Goal: Use online tool/utility: Utilize a website feature to perform a specific function

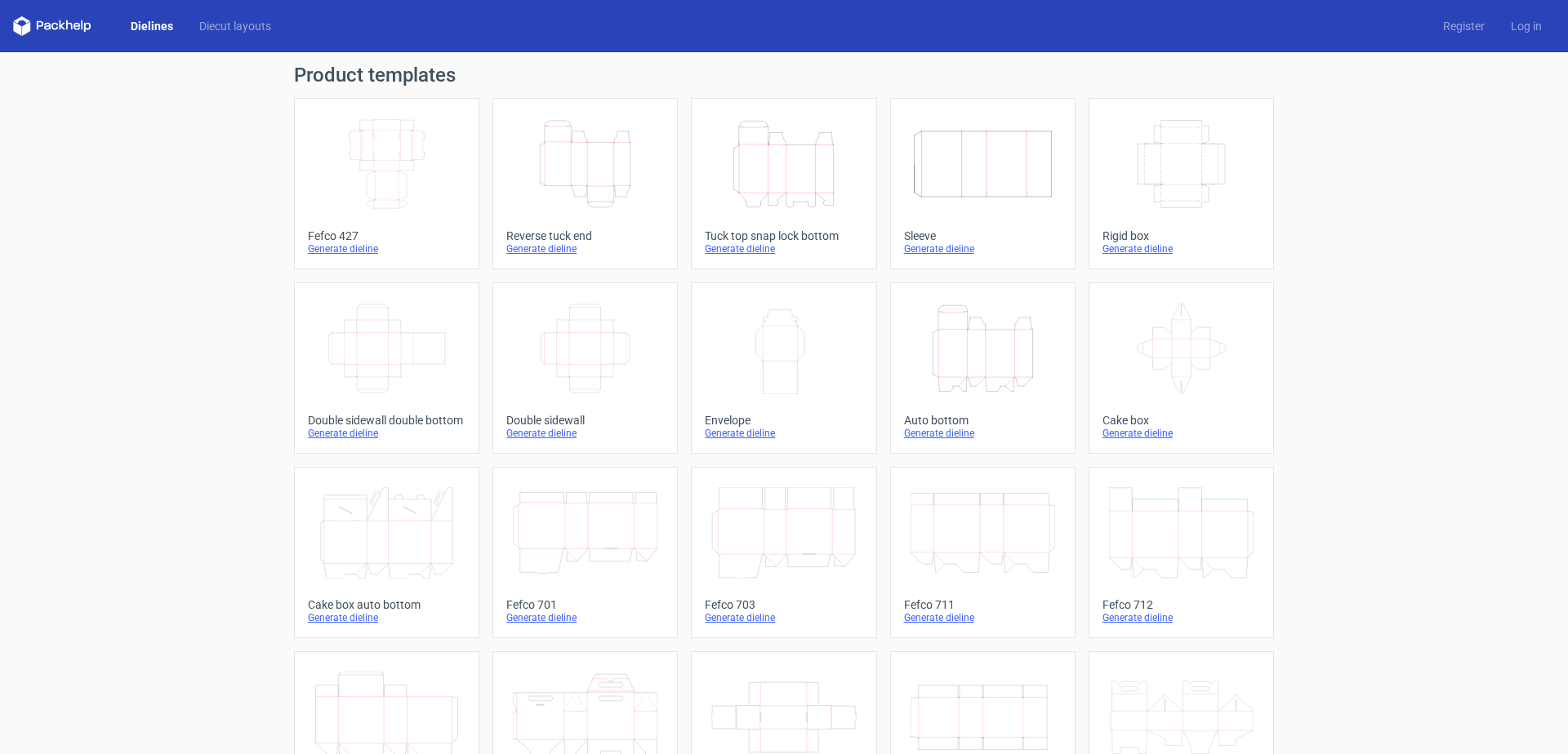
click at [141, 24] on link "Dielines" at bounding box center [152, 26] width 69 height 17
click at [61, 28] on icon at bounding box center [52, 26] width 78 height 20
click at [211, 24] on link "Diecut layouts" at bounding box center [234, 26] width 98 height 17
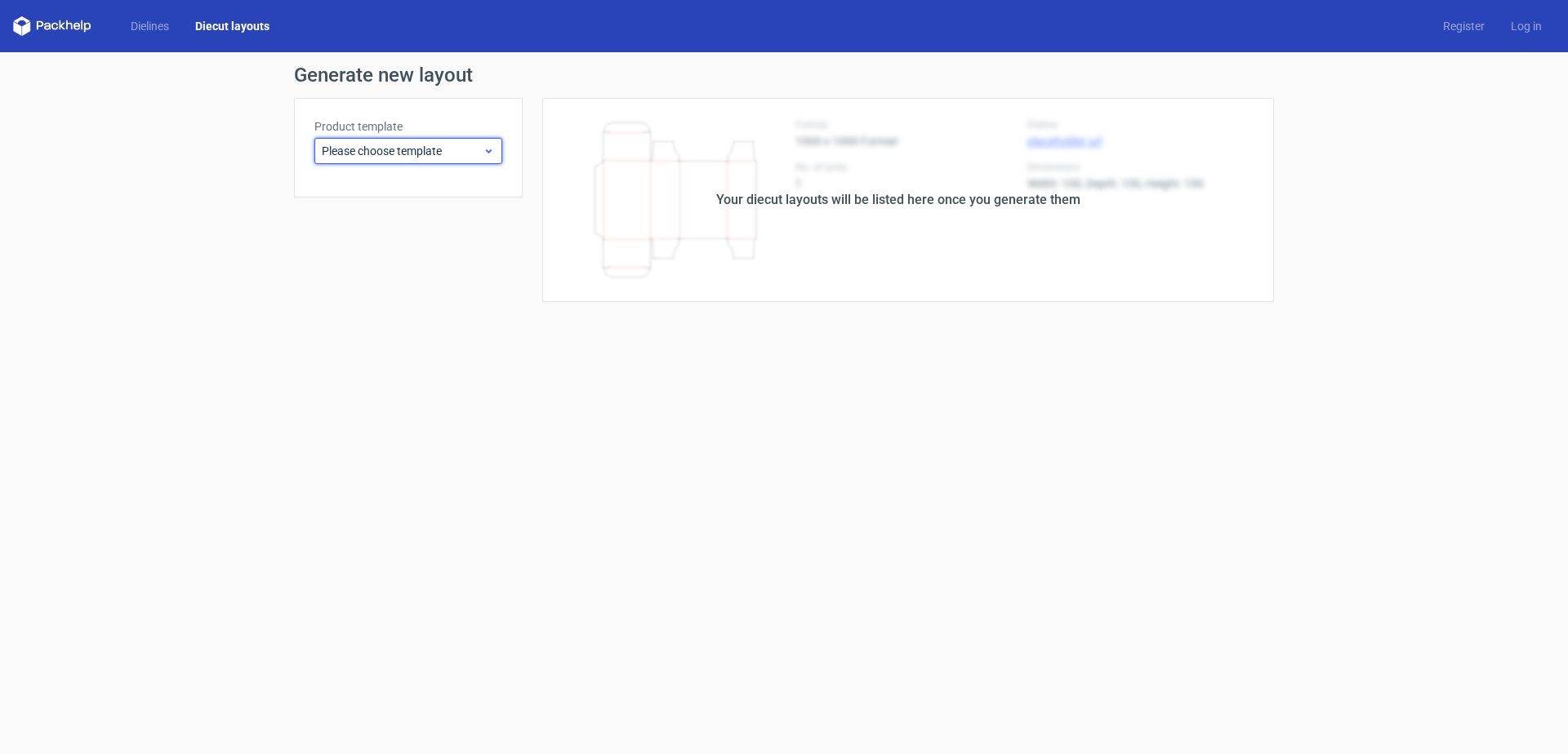
click at [425, 162] on div "Please choose template" at bounding box center [408, 151] width 188 height 26
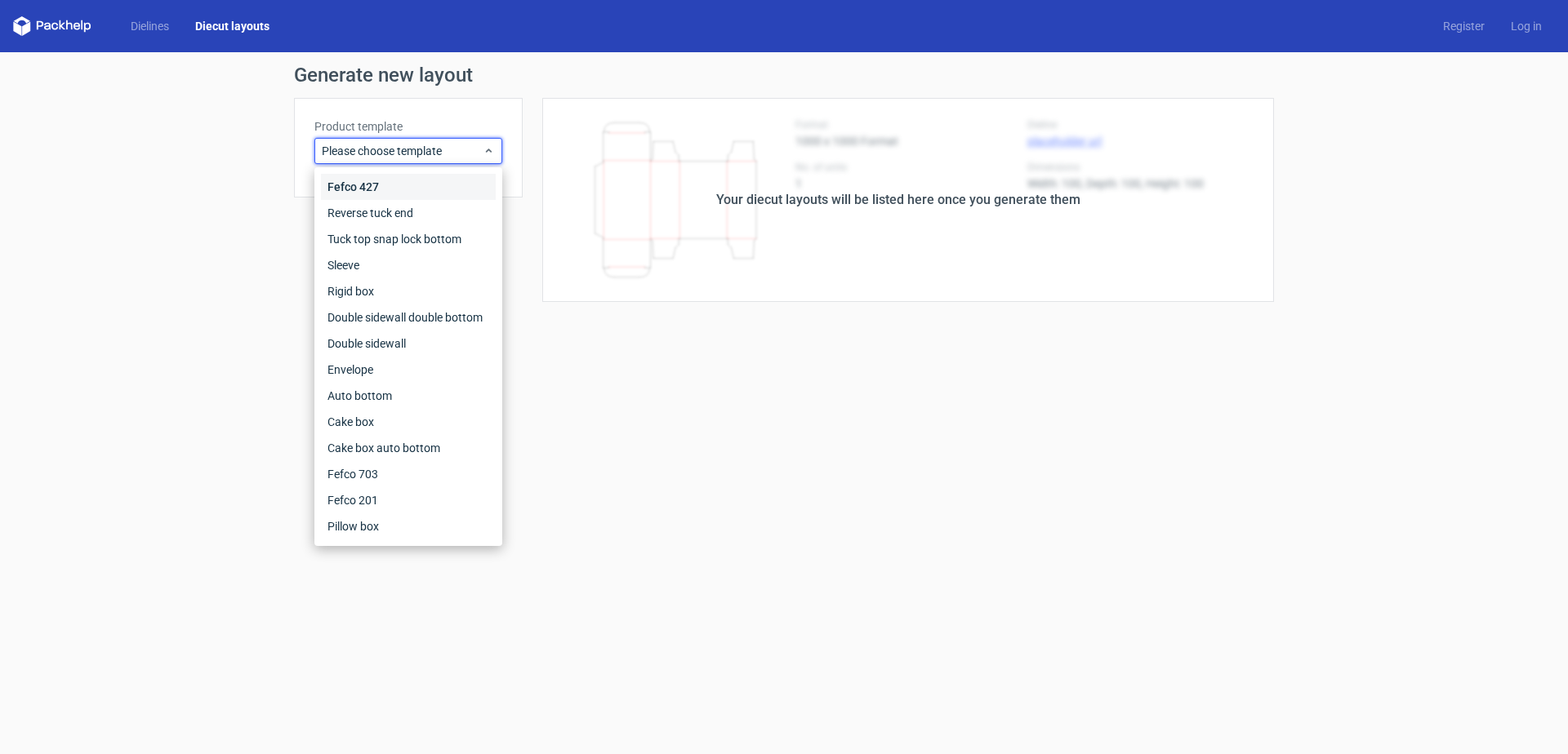
click at [358, 185] on div "Fefco 427" at bounding box center [408, 187] width 175 height 26
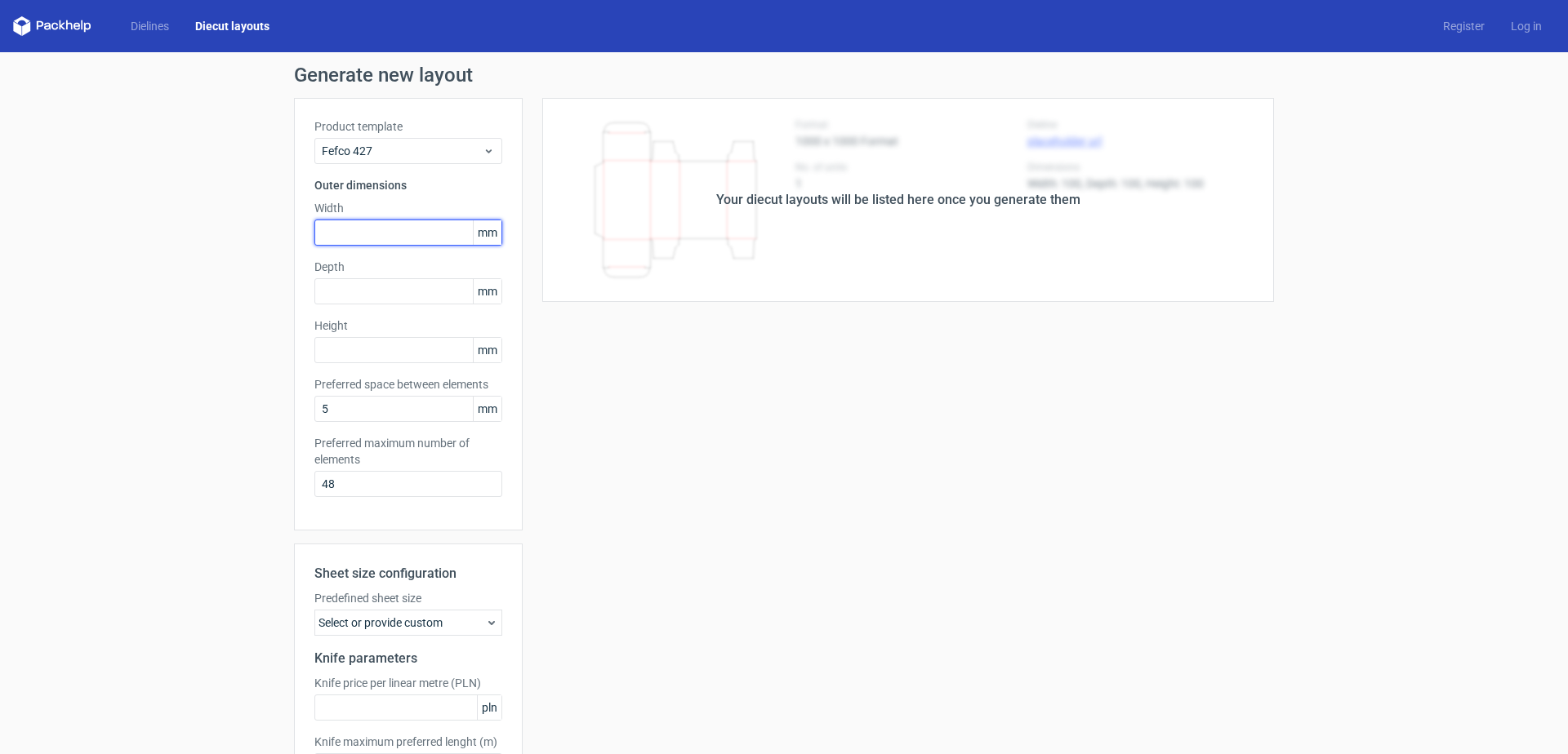
click at [398, 233] on input "text" at bounding box center [408, 232] width 188 height 26
type input "412"
click at [345, 287] on input "text" at bounding box center [408, 291] width 188 height 26
type input "300"
click at [378, 347] on input "text" at bounding box center [408, 351] width 188 height 26
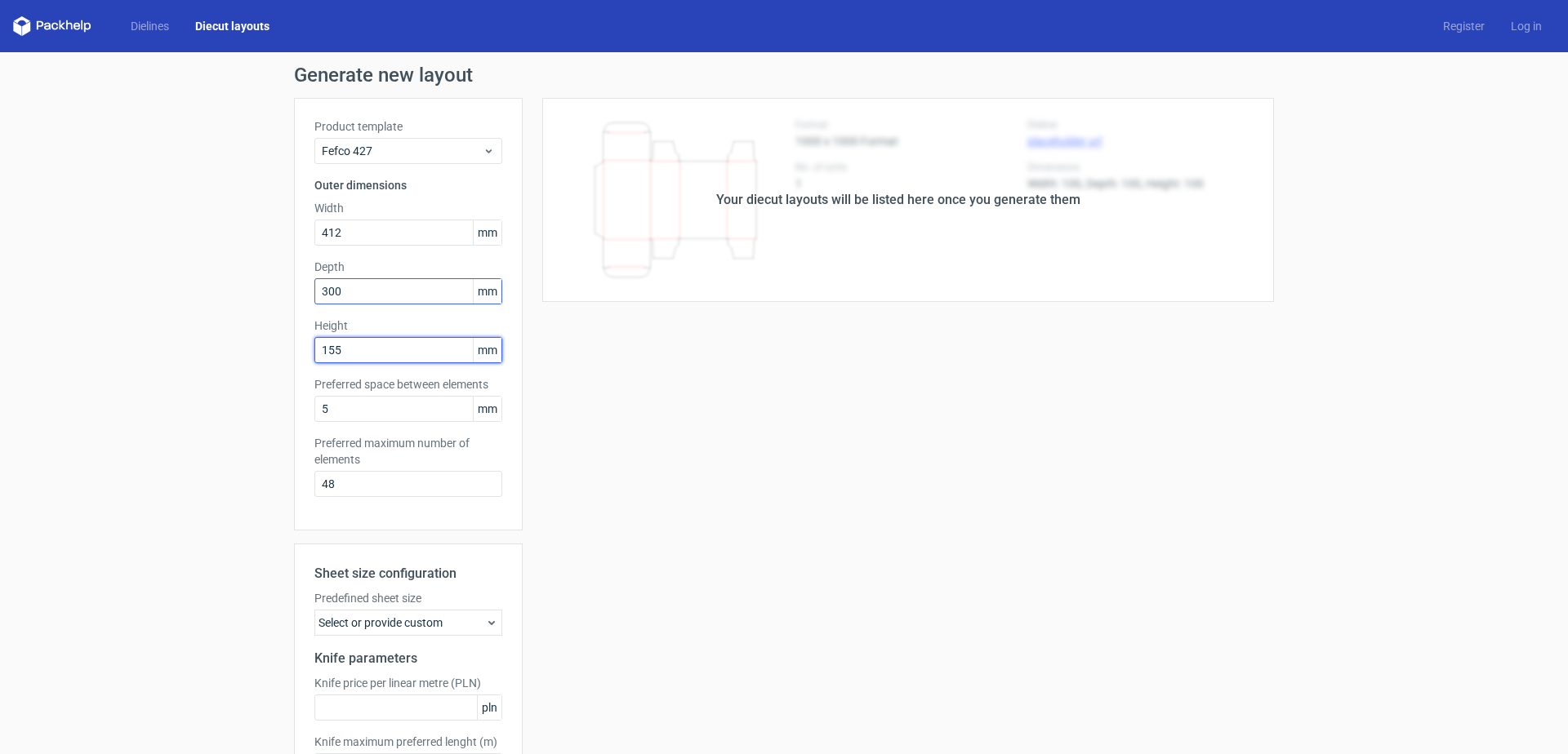
type input "155"
click at [360, 290] on input "300" at bounding box center [408, 291] width 188 height 26
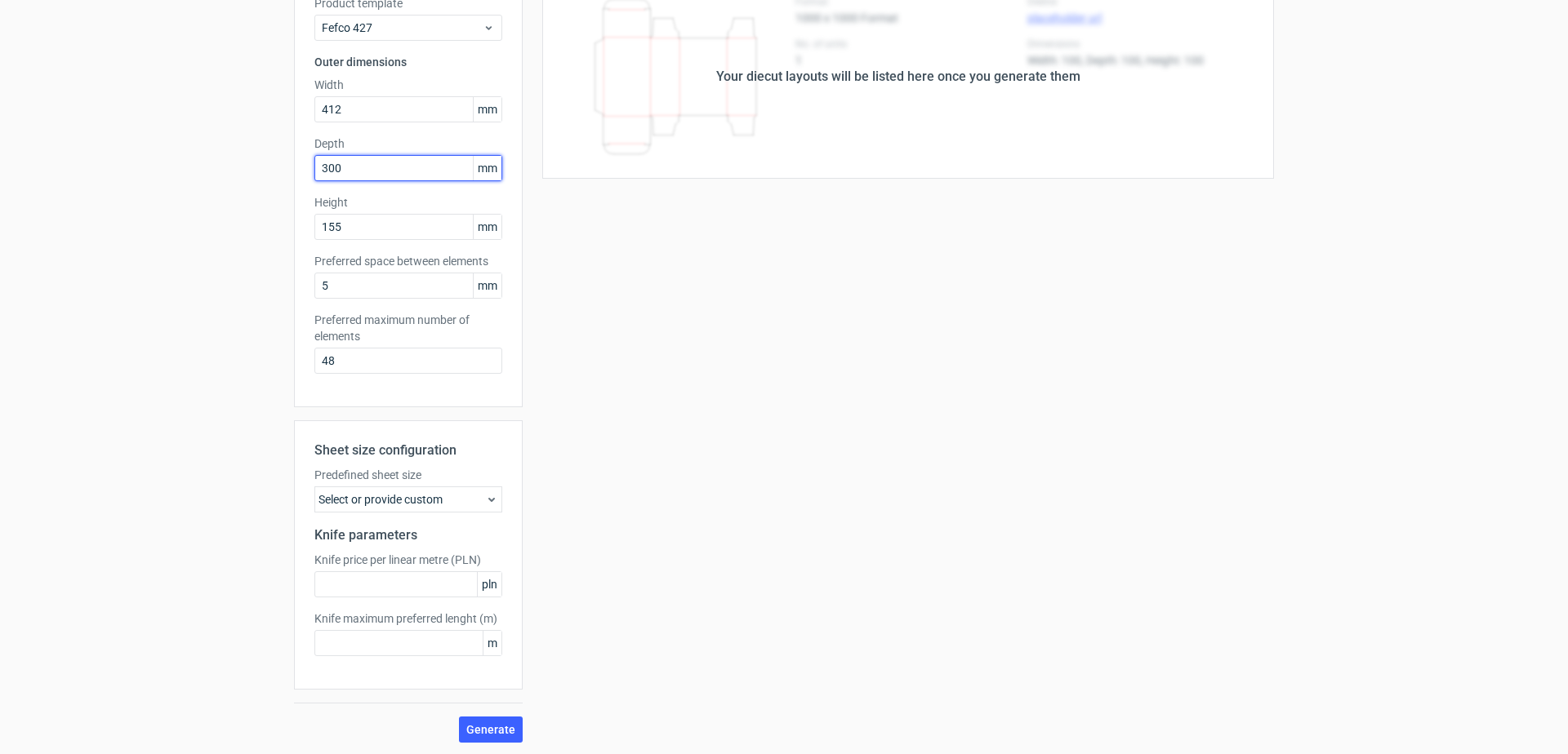
scroll to position [125, 0]
click at [495, 723] on span "Generate" at bounding box center [490, 728] width 49 height 11
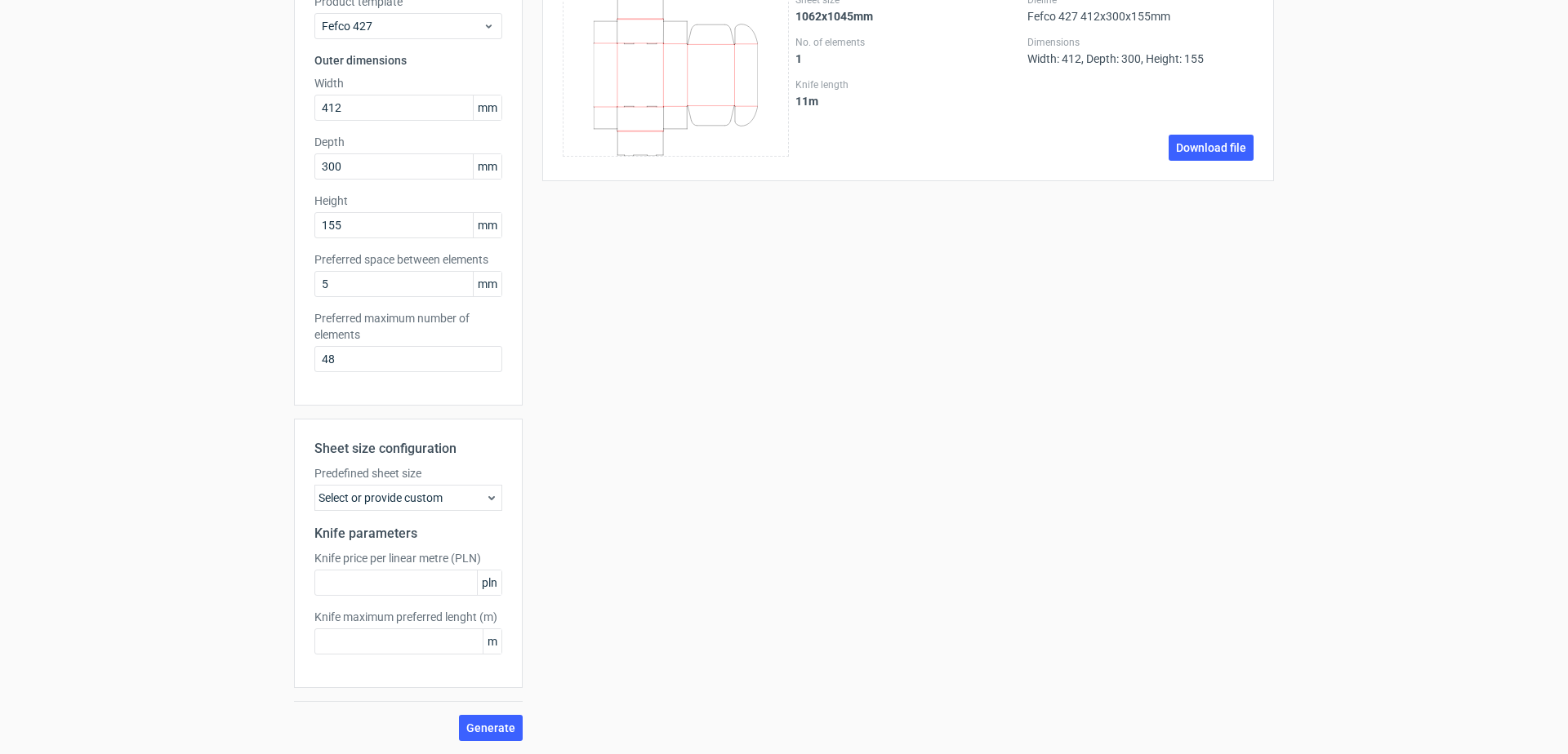
scroll to position [0, 0]
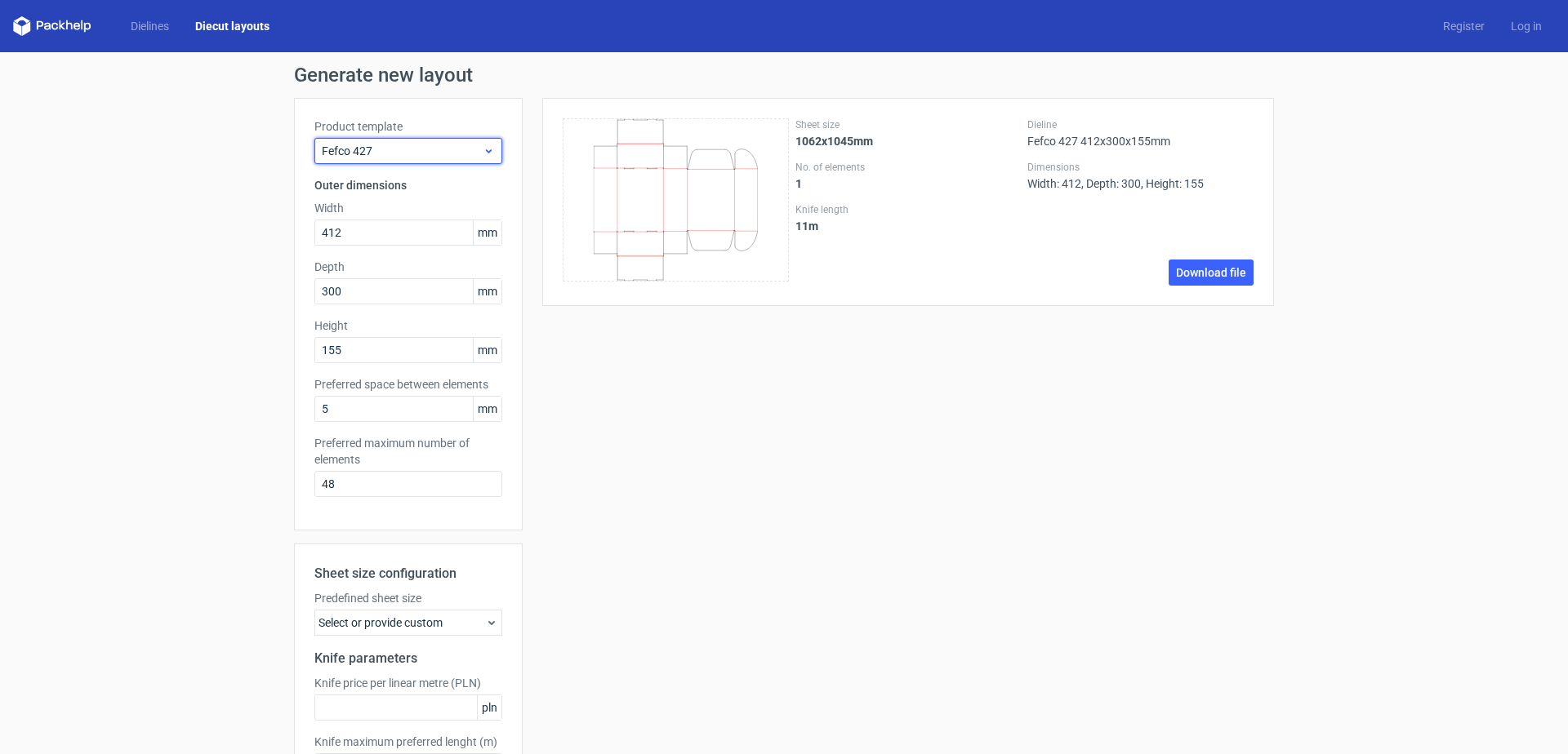
click at [474, 153] on span "Fefco 427" at bounding box center [402, 152] width 161 height 17
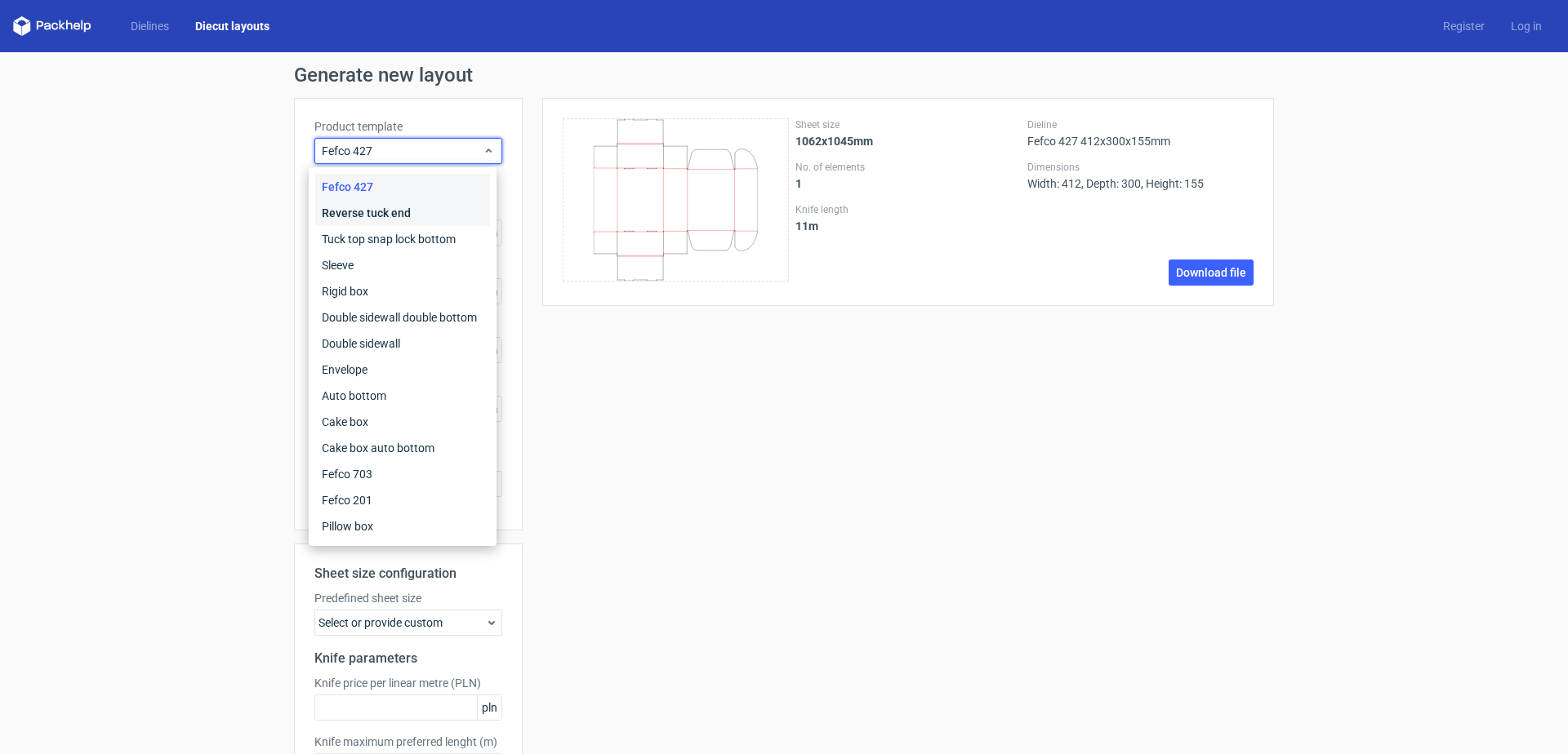
click at [427, 215] on div "Reverse tuck end" at bounding box center [403, 213] width 175 height 26
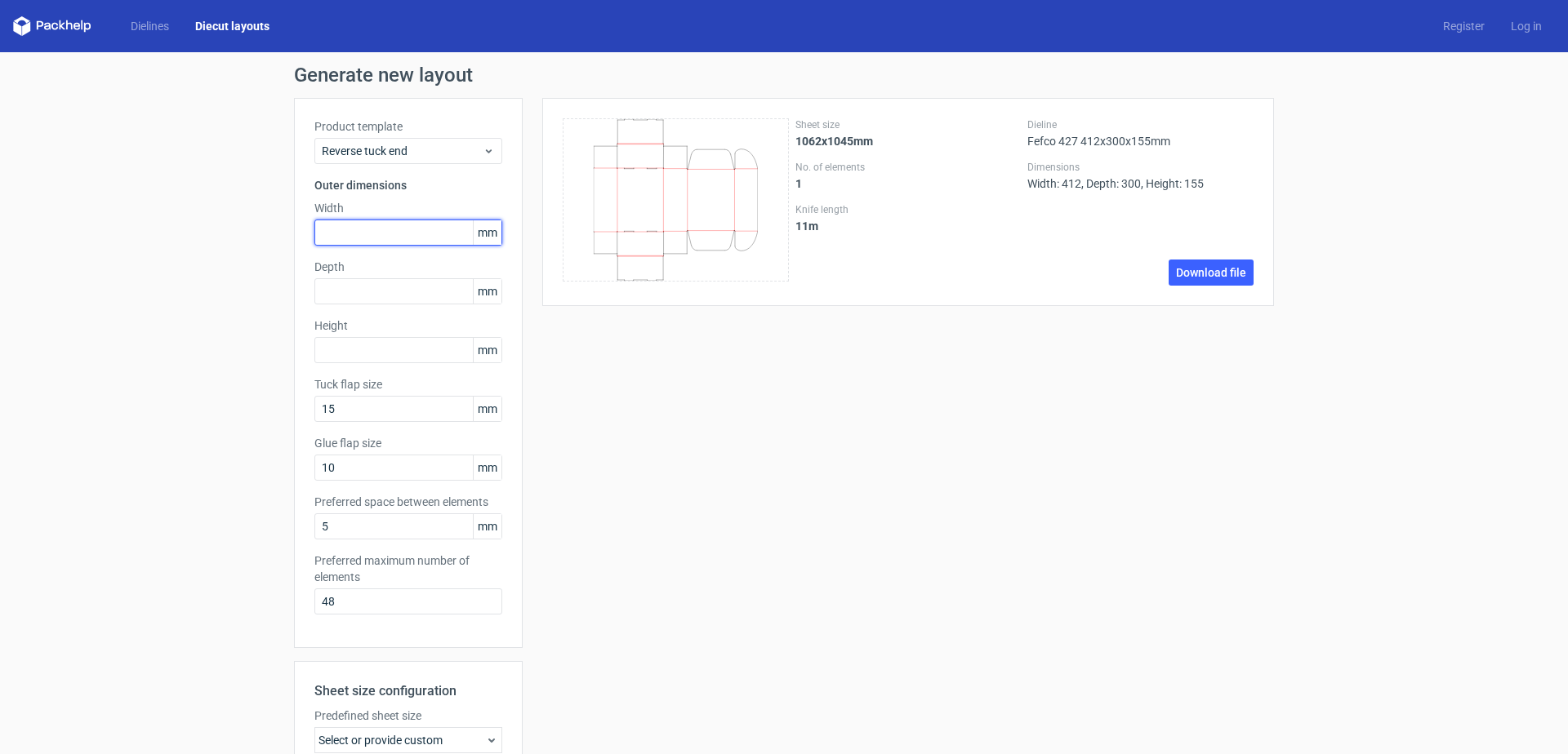
click at [419, 231] on input "text" at bounding box center [408, 232] width 188 height 26
type input "412"
click at [355, 298] on input "text" at bounding box center [408, 291] width 188 height 26
type input "300"
click at [362, 350] on input "text" at bounding box center [408, 351] width 188 height 26
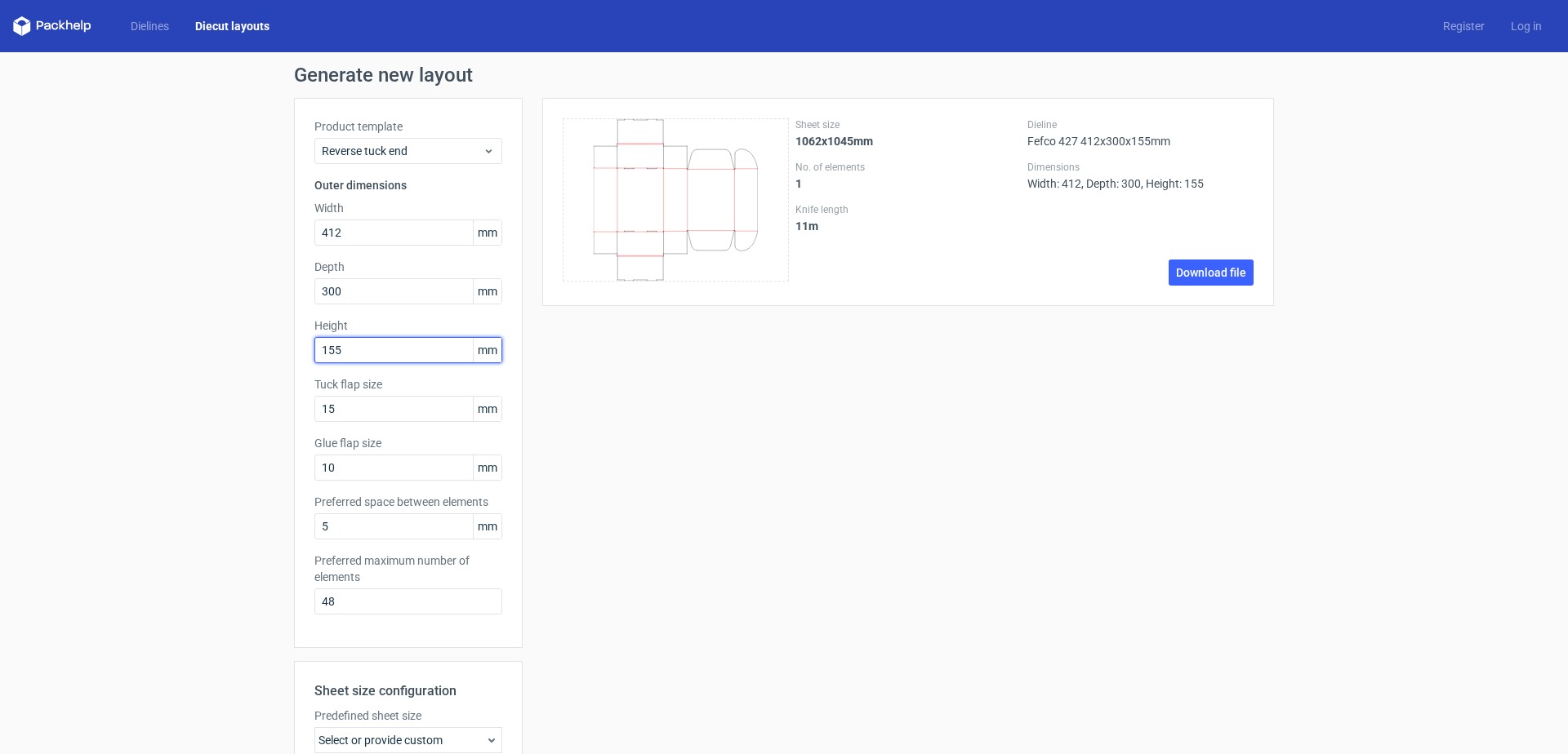
type input "155"
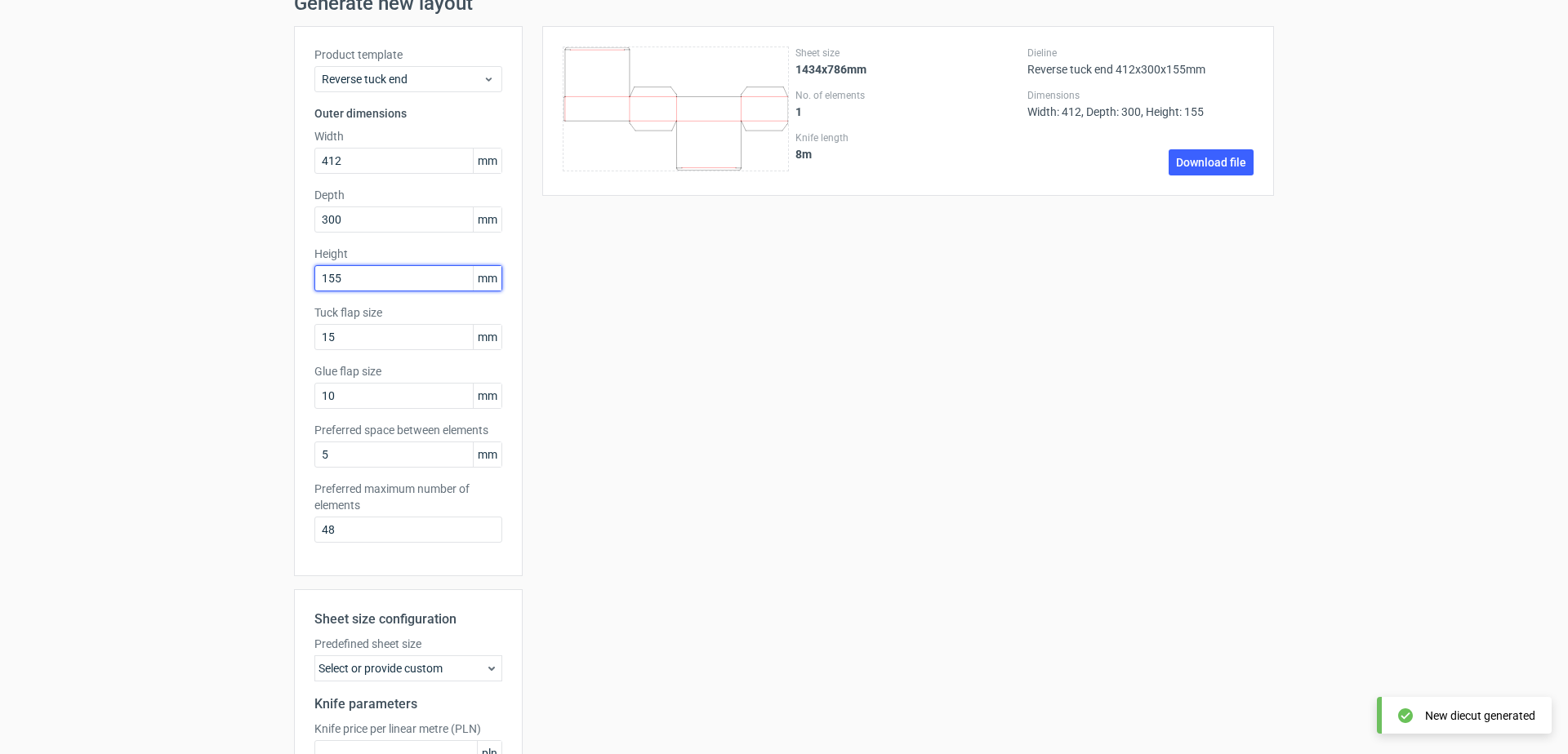
scroll to position [73, 0]
click at [394, 70] on span "Reverse tuck end" at bounding box center [402, 78] width 161 height 17
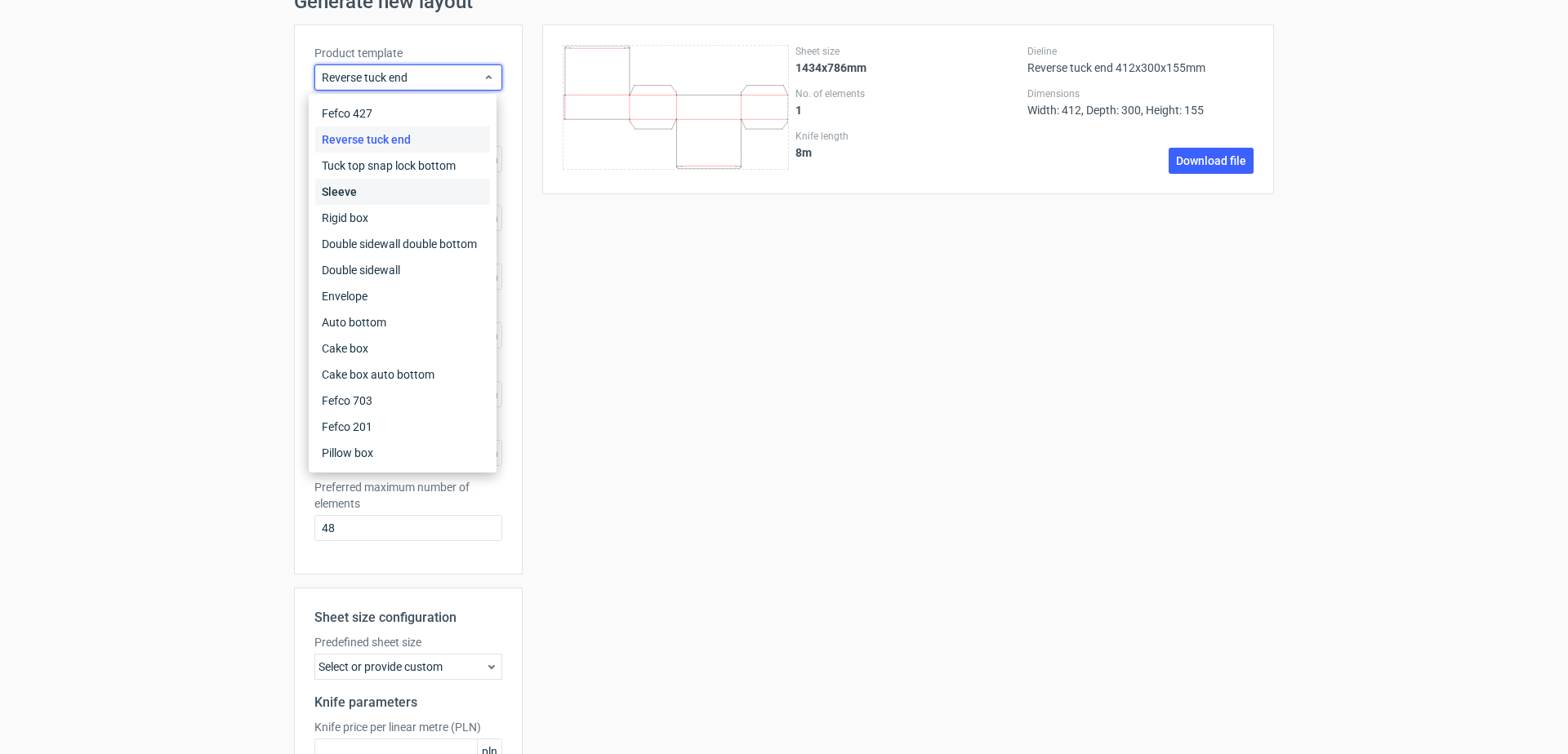
click at [371, 190] on div "Sleeve" at bounding box center [403, 192] width 175 height 26
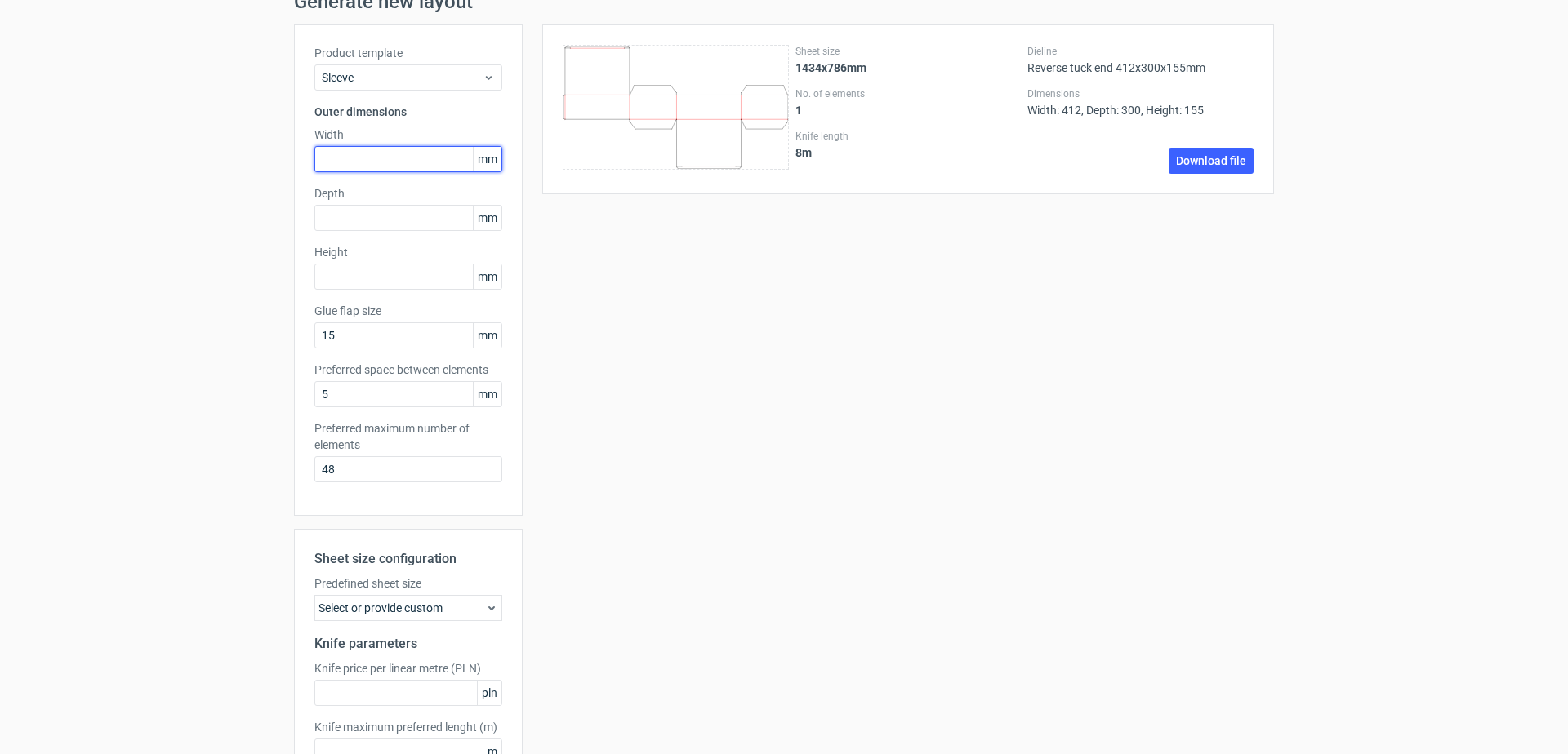
click at [379, 159] on input "text" at bounding box center [408, 159] width 188 height 26
type input "412"
click at [343, 215] on input "text" at bounding box center [408, 218] width 188 height 26
type input "300"
click at [340, 278] on input "text" at bounding box center [408, 277] width 188 height 26
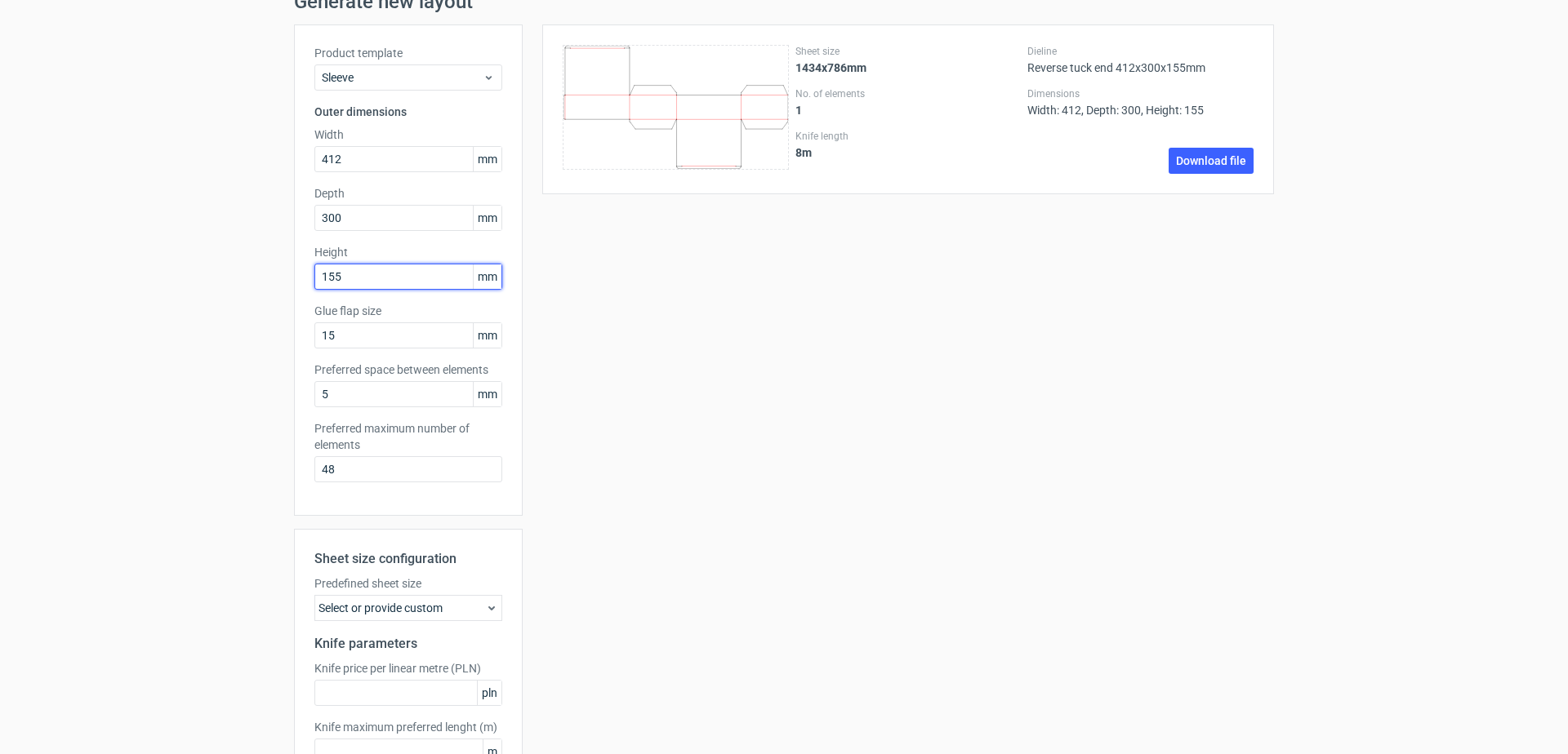
type input "155"
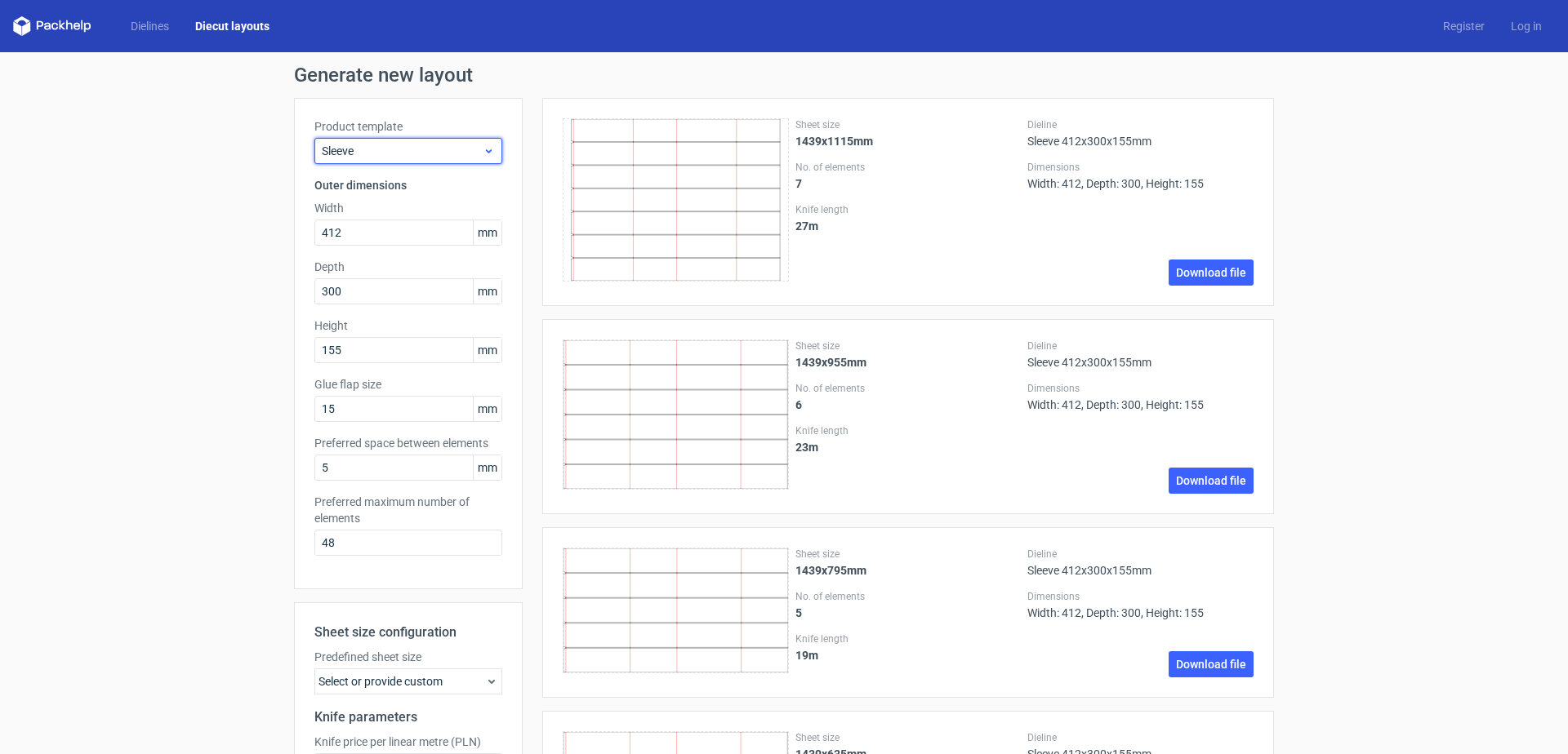
click at [376, 151] on span "Sleeve" at bounding box center [402, 152] width 161 height 17
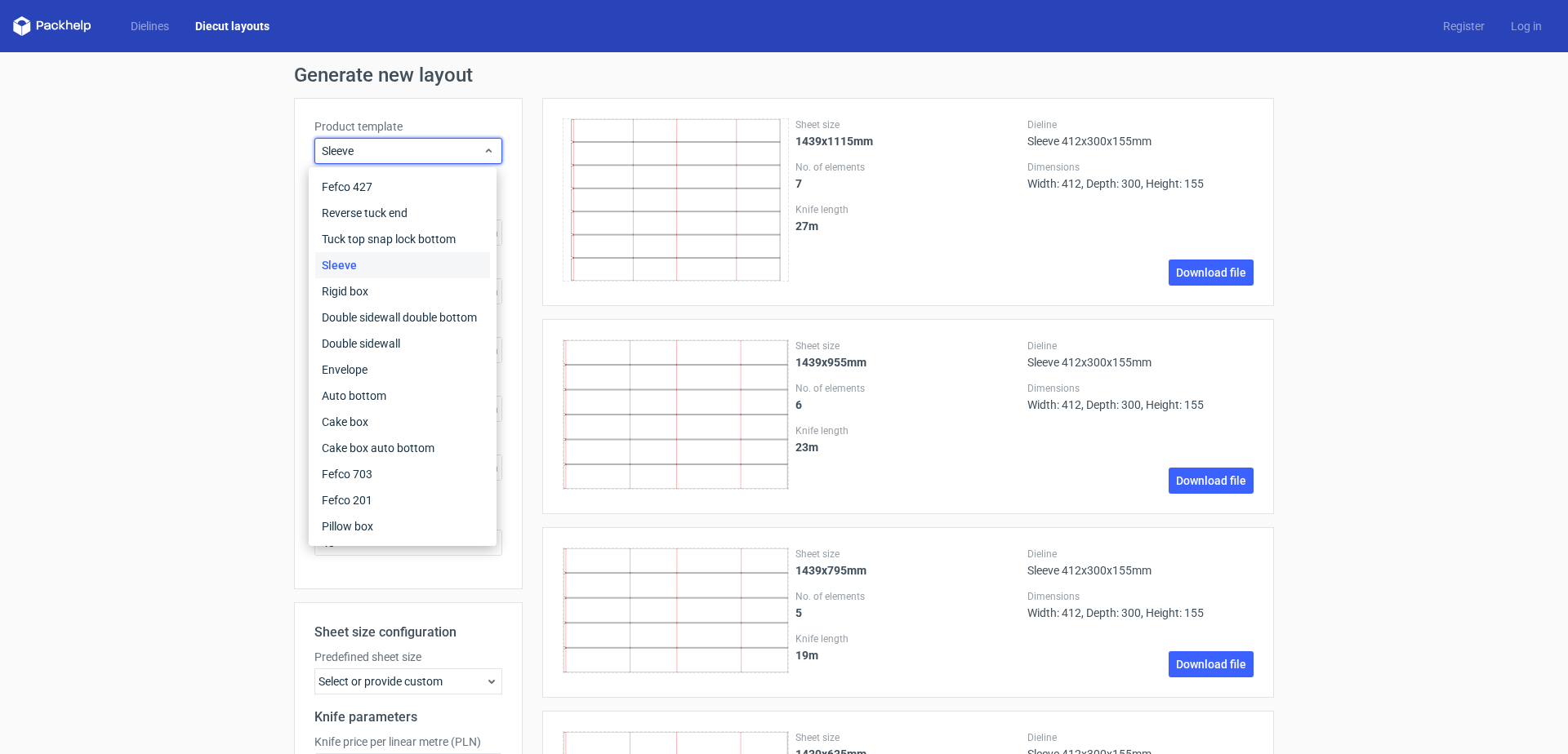
click at [179, 73] on div "Generate new layout Product template Sleeve Outer dimensions Width 412 mm Depth…" at bounding box center [784, 750] width 1568 height 1396
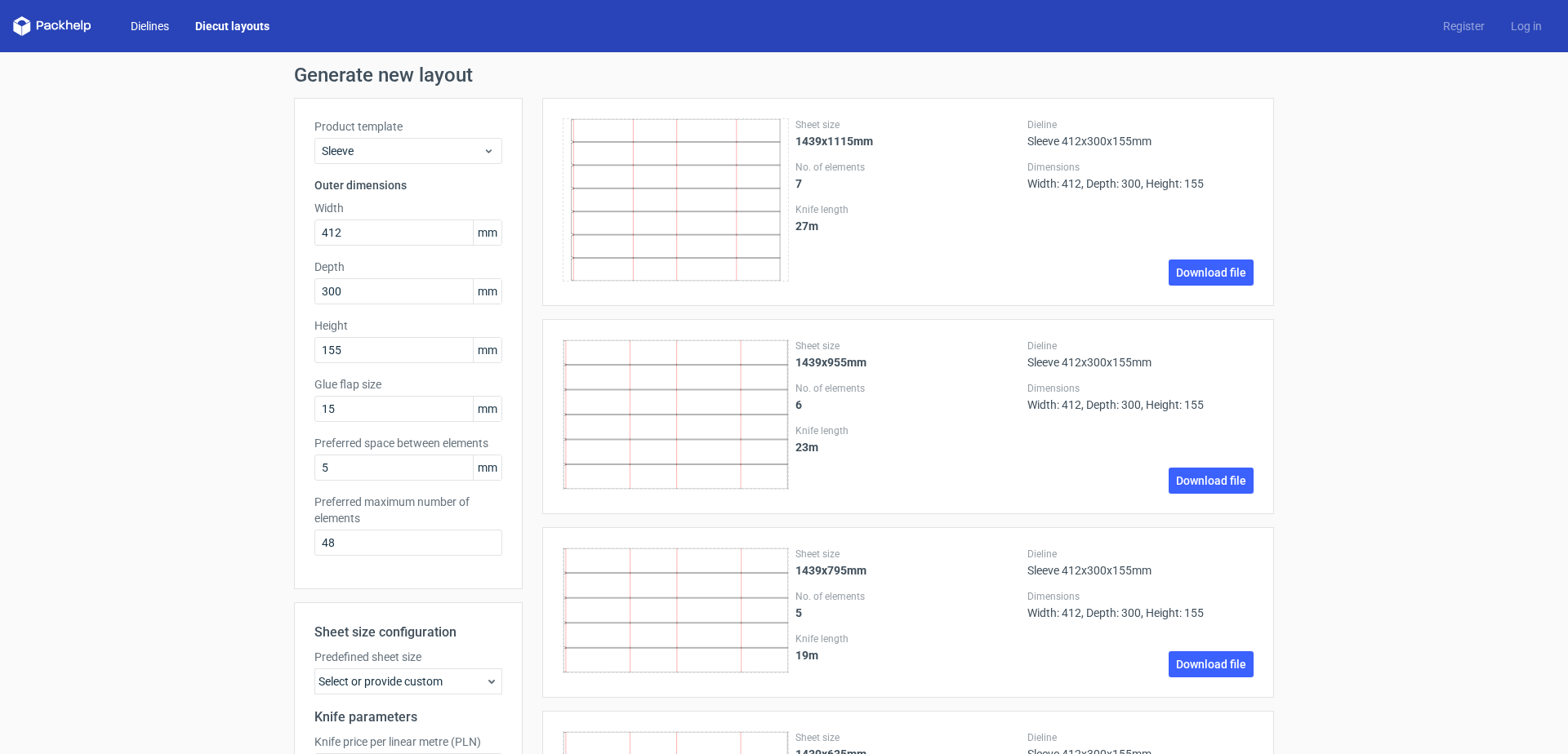
click at [136, 23] on link "Dielines" at bounding box center [149, 26] width 64 height 17
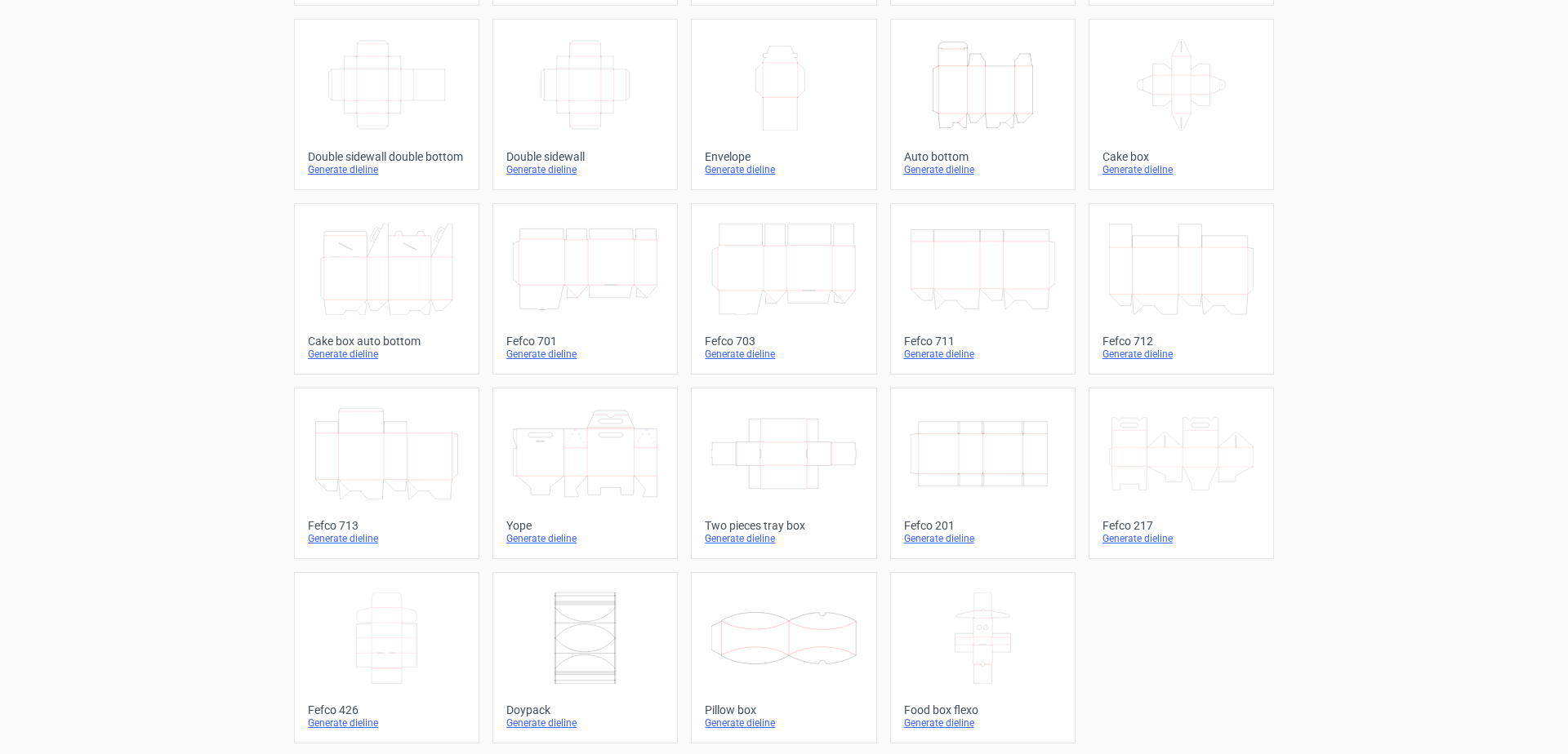
scroll to position [266, 0]
click at [947, 653] on icon at bounding box center [982, 636] width 144 height 91
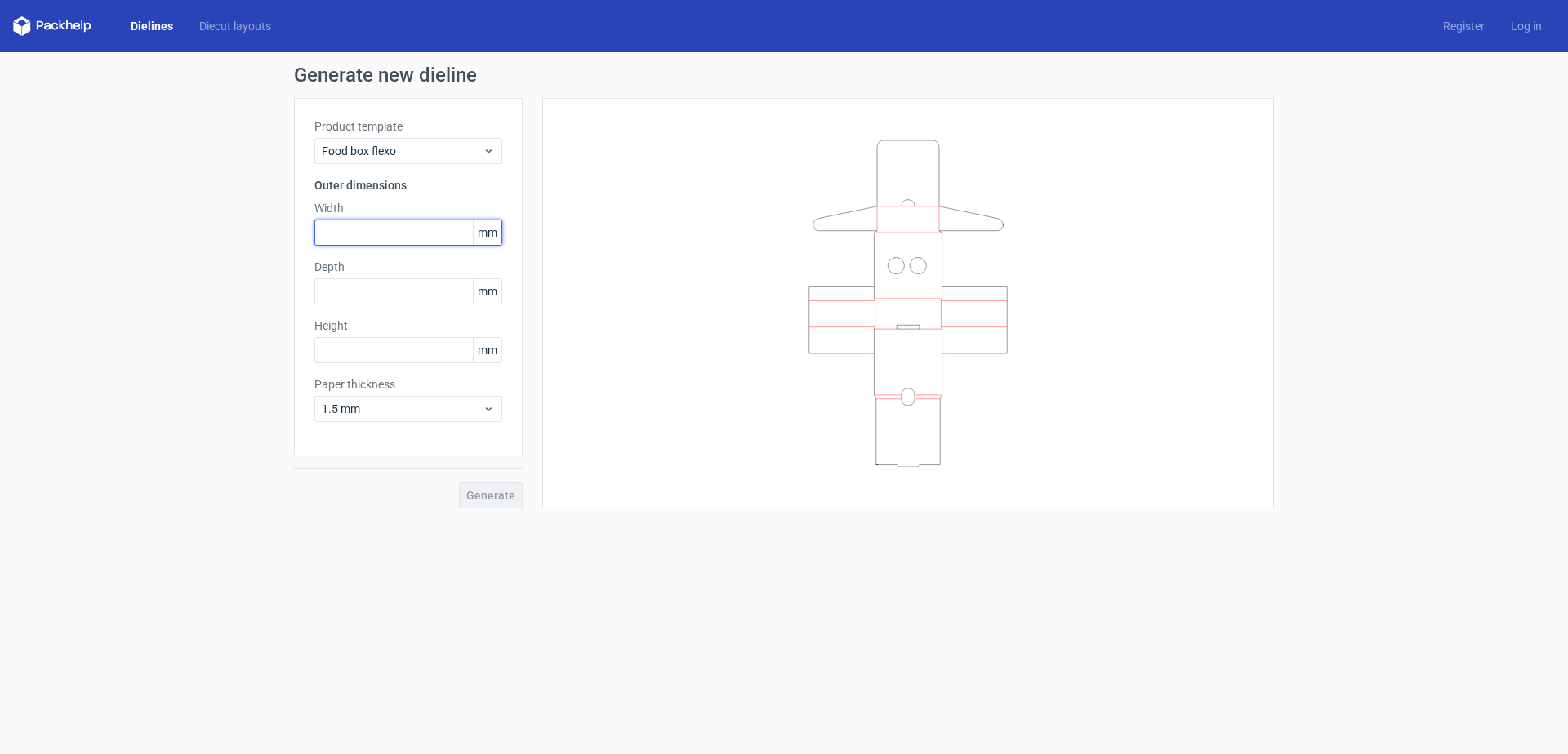
click at [358, 244] on input "text" at bounding box center [408, 232] width 188 height 26
type input "6"
type input "412"
click at [338, 289] on input "text" at bounding box center [408, 291] width 188 height 26
type input "300"
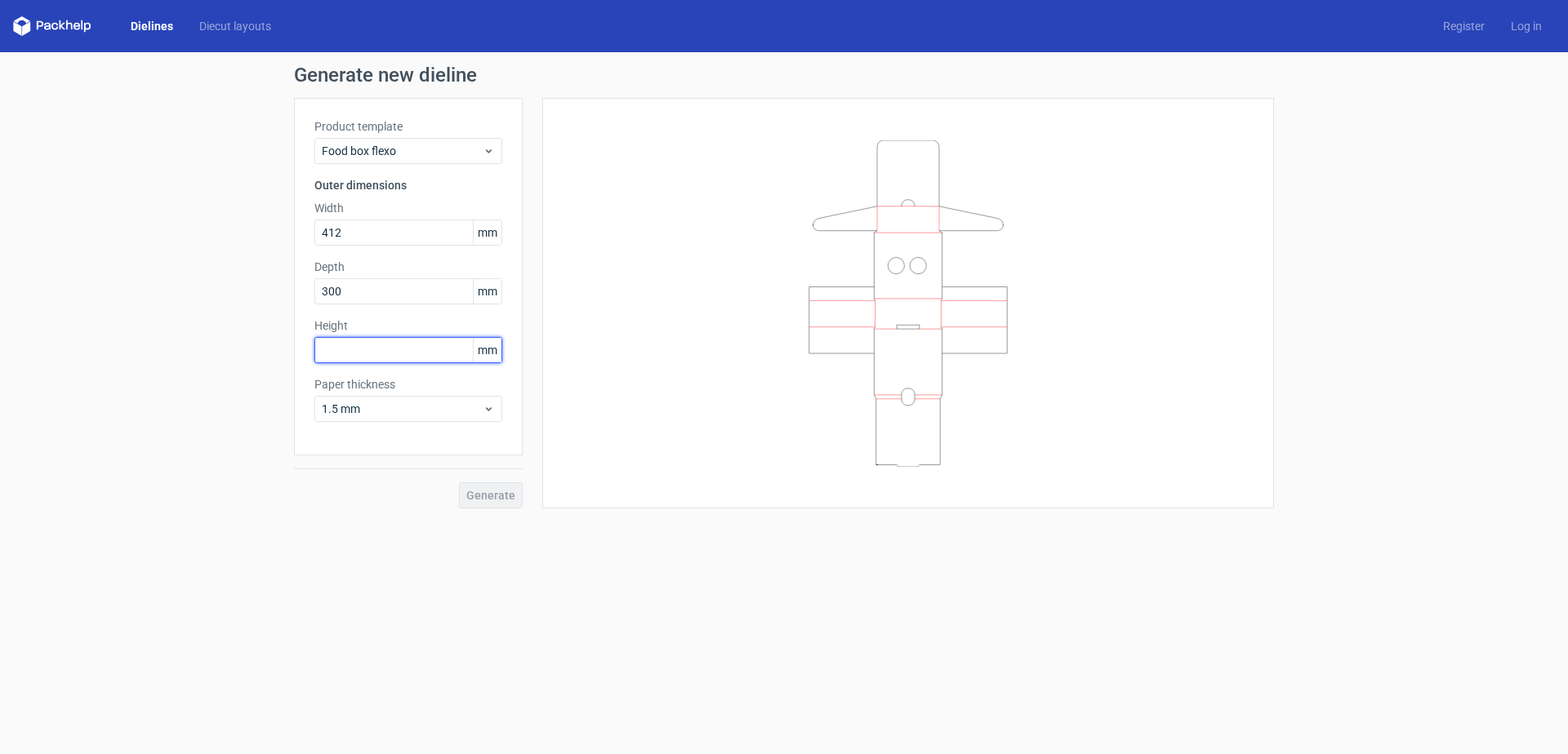
click at [378, 351] on input "text" at bounding box center [408, 351] width 188 height 26
type input "155"
click at [458, 483] on button "Generate" at bounding box center [490, 496] width 63 height 26
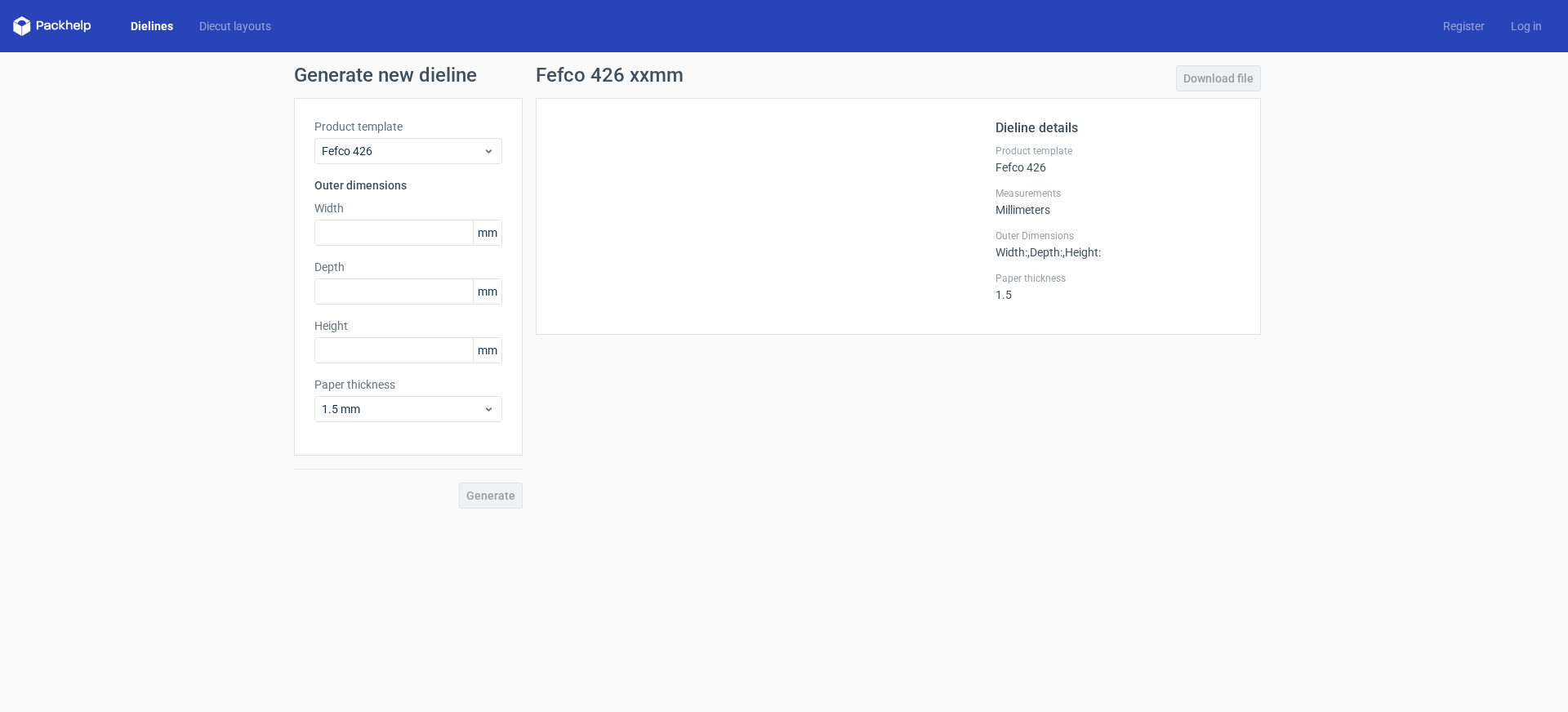
click at [70, 31] on icon at bounding box center [52, 26] width 78 height 20
click at [69, 24] on icon at bounding box center [52, 26] width 78 height 20
click at [259, 25] on link "Diecut layouts" at bounding box center [234, 26] width 98 height 17
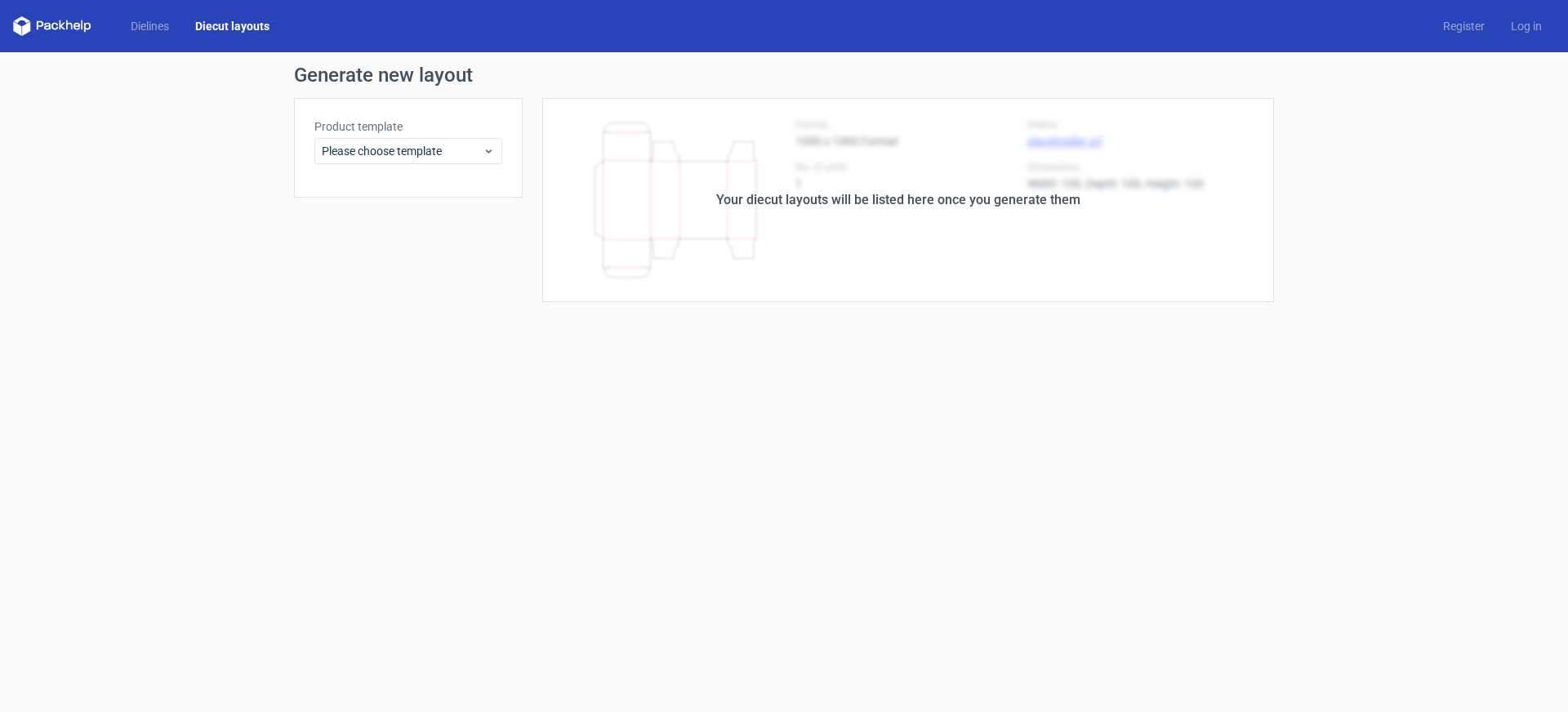
click at [28, 30] on polygon at bounding box center [26, 28] width 8 height 14
drag, startPoint x: 47, startPoint y: 27, endPoint x: 89, endPoint y: 29, distance: 42.0
click at [47, 27] on icon at bounding box center [52, 26] width 78 height 20
click at [144, 25] on link "Dielines" at bounding box center [149, 26] width 64 height 17
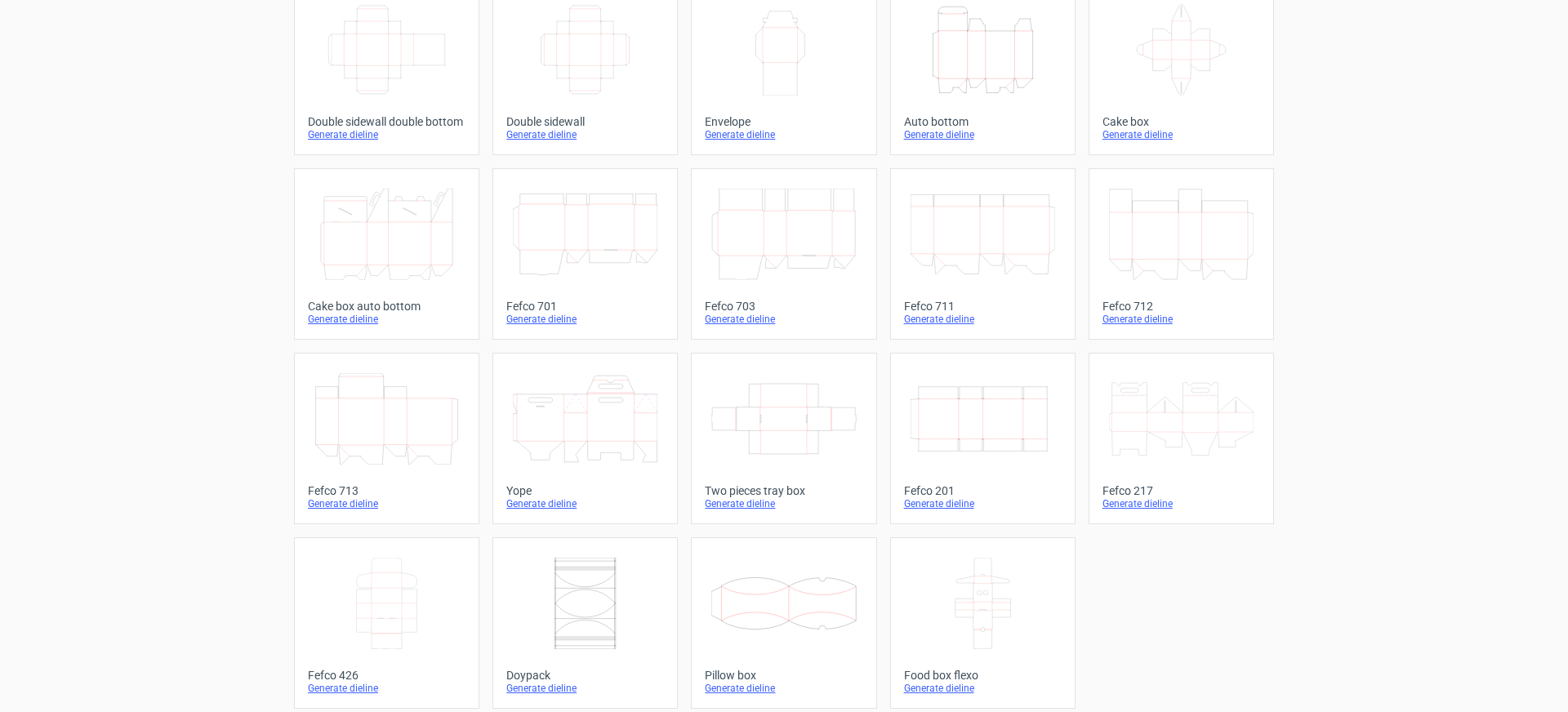
scroll to position [309, 0]
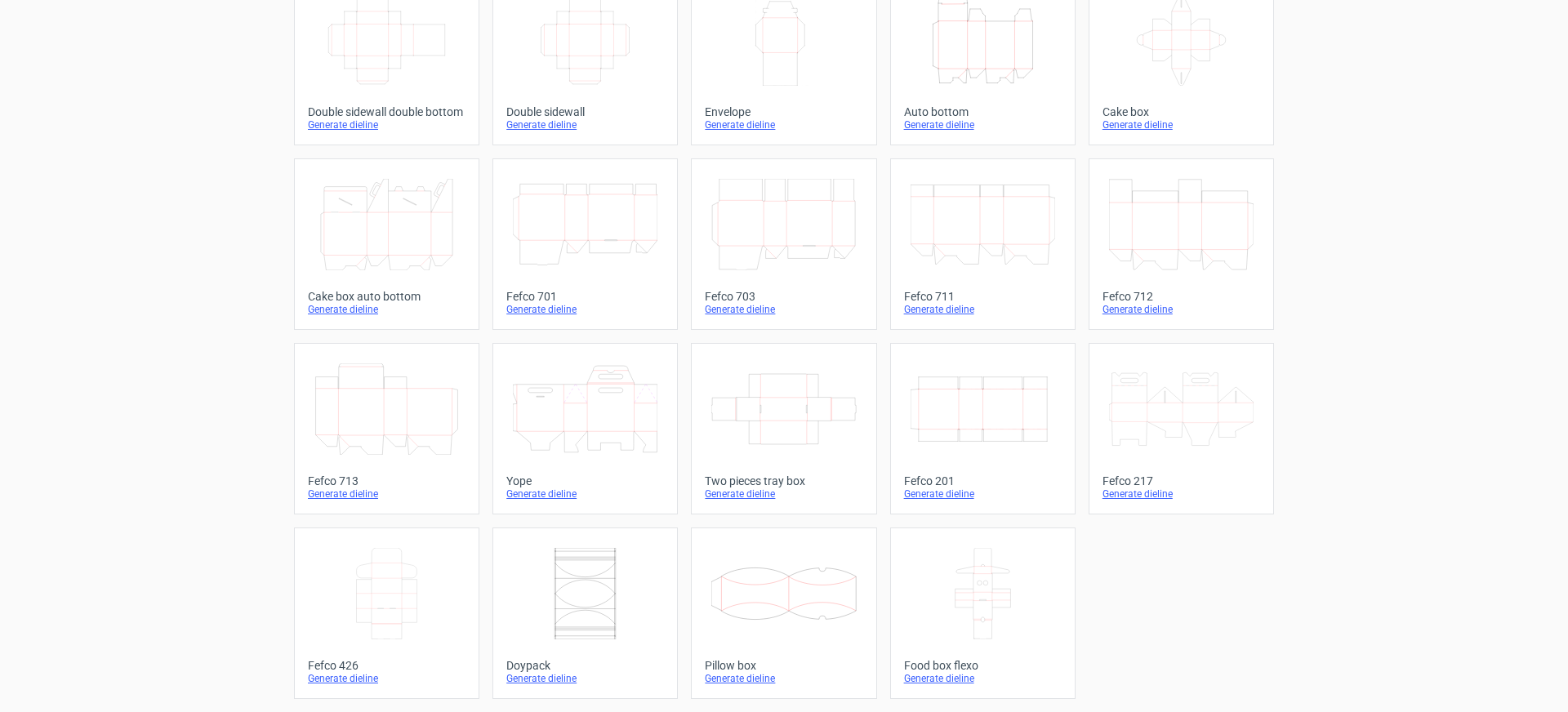
click at [405, 603] on icon at bounding box center [386, 593] width 144 height 91
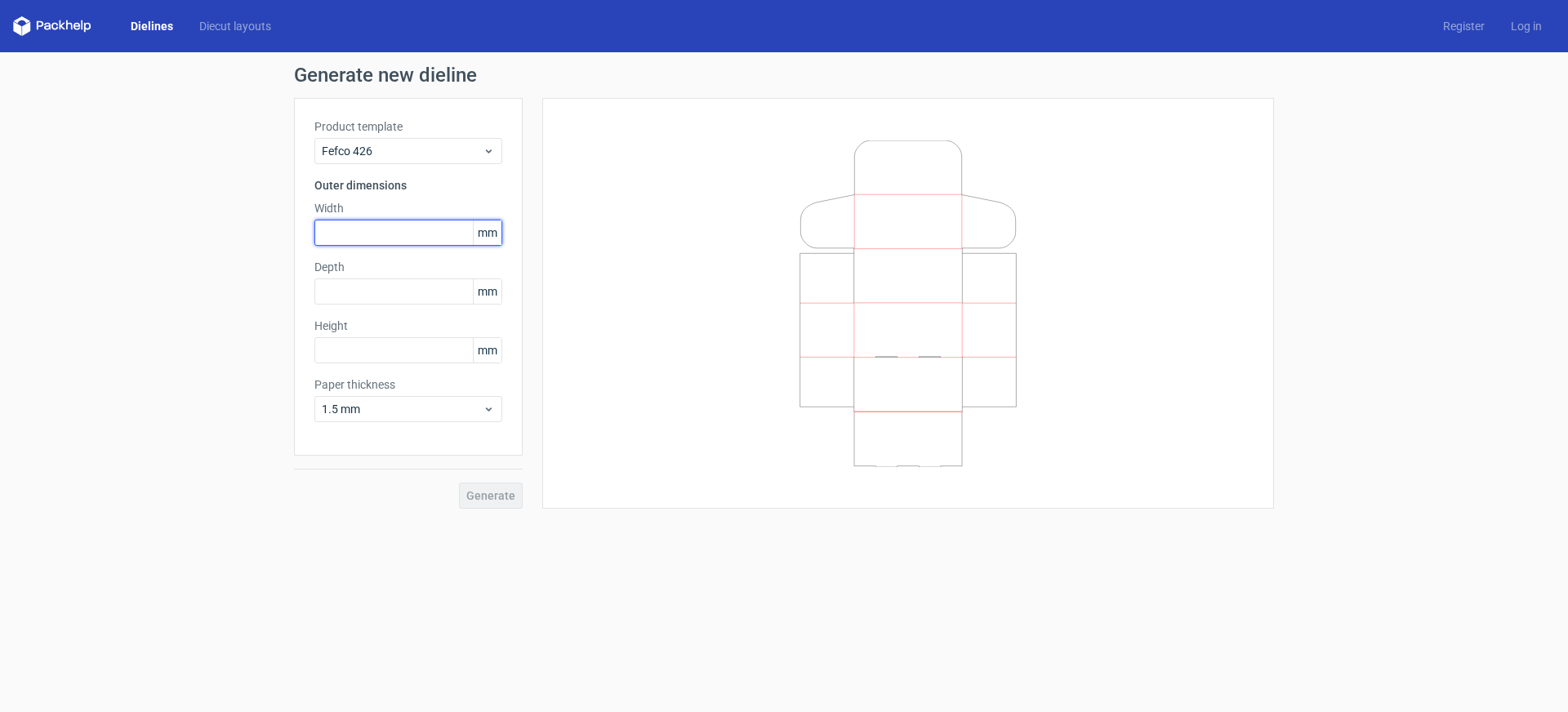
click at [359, 236] on input "text" at bounding box center [408, 232] width 188 height 26
type input "412"
click at [362, 288] on input "text" at bounding box center [408, 291] width 188 height 26
type input "300"
click at [375, 353] on input "text" at bounding box center [408, 350] width 188 height 26
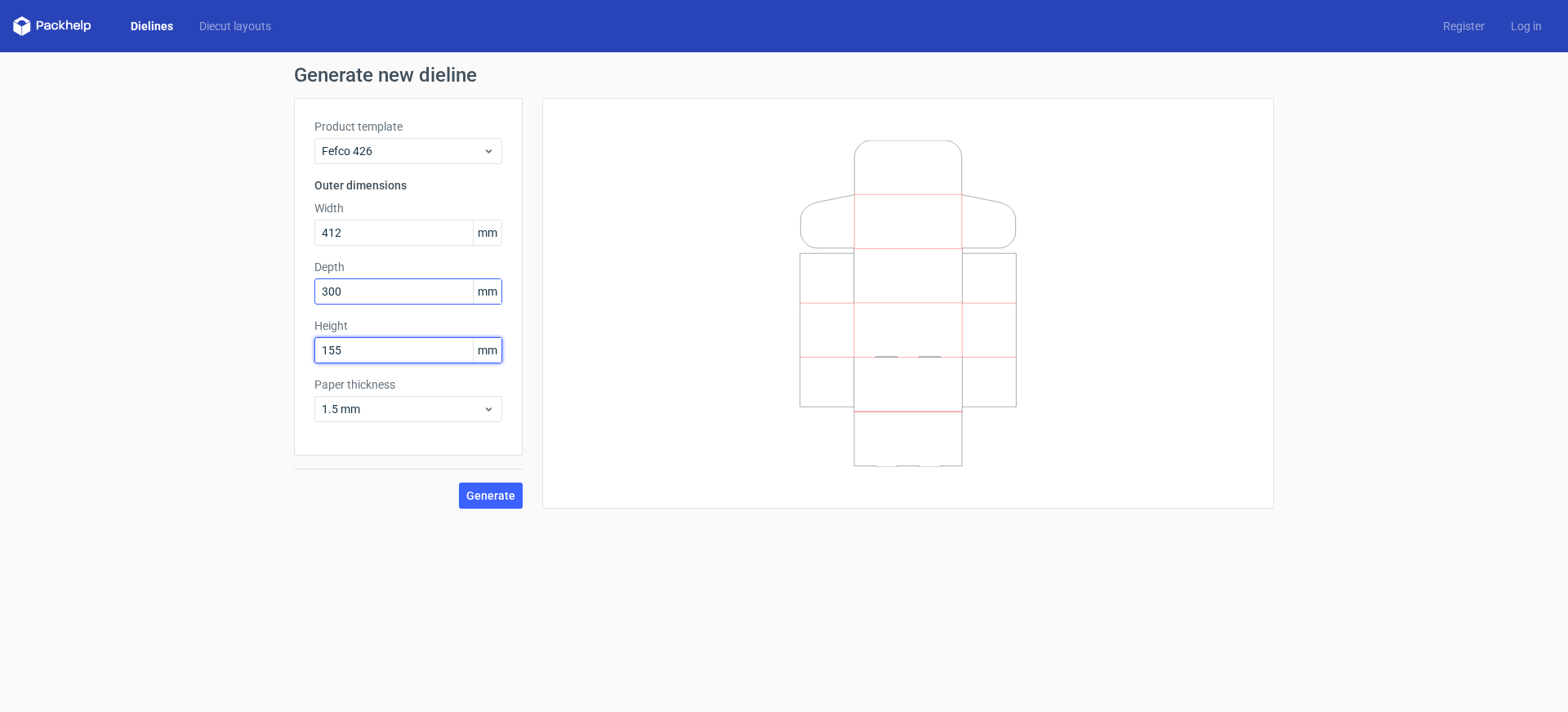
type input "155"
click at [419, 295] on input "300" at bounding box center [408, 291] width 188 height 26
click at [504, 491] on span "Generate" at bounding box center [490, 495] width 49 height 11
